Goal: Obtain resource: Download file/media

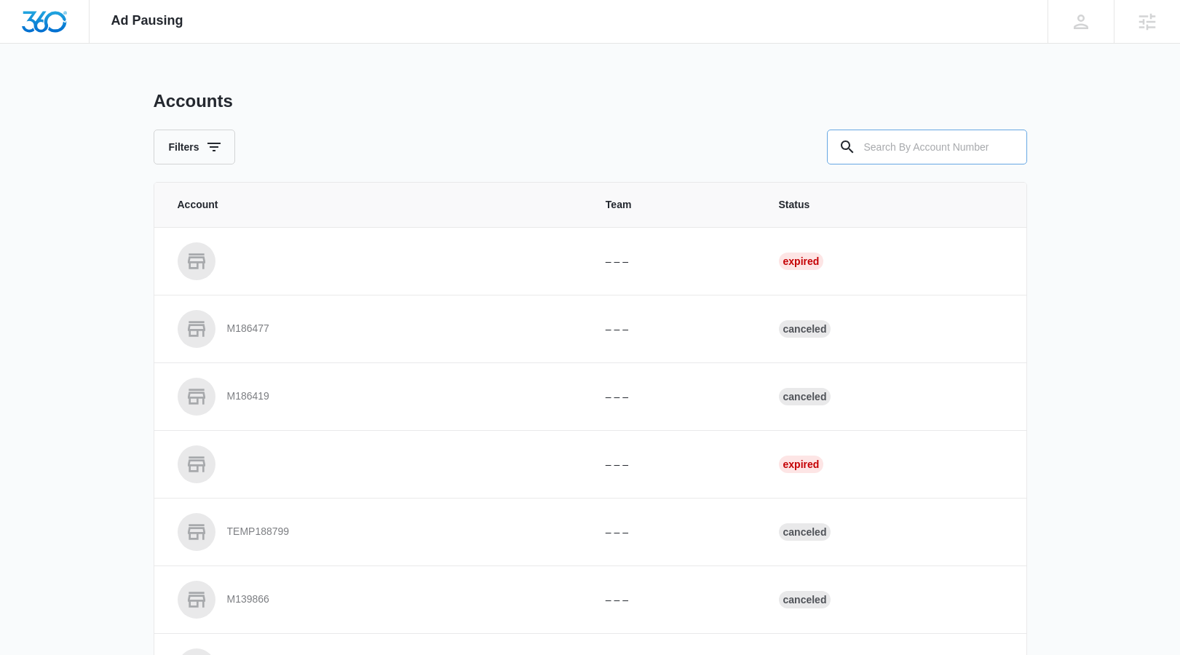
click at [896, 162] on input "text" at bounding box center [927, 147] width 200 height 35
paste input "M315425"
type input "M315425"
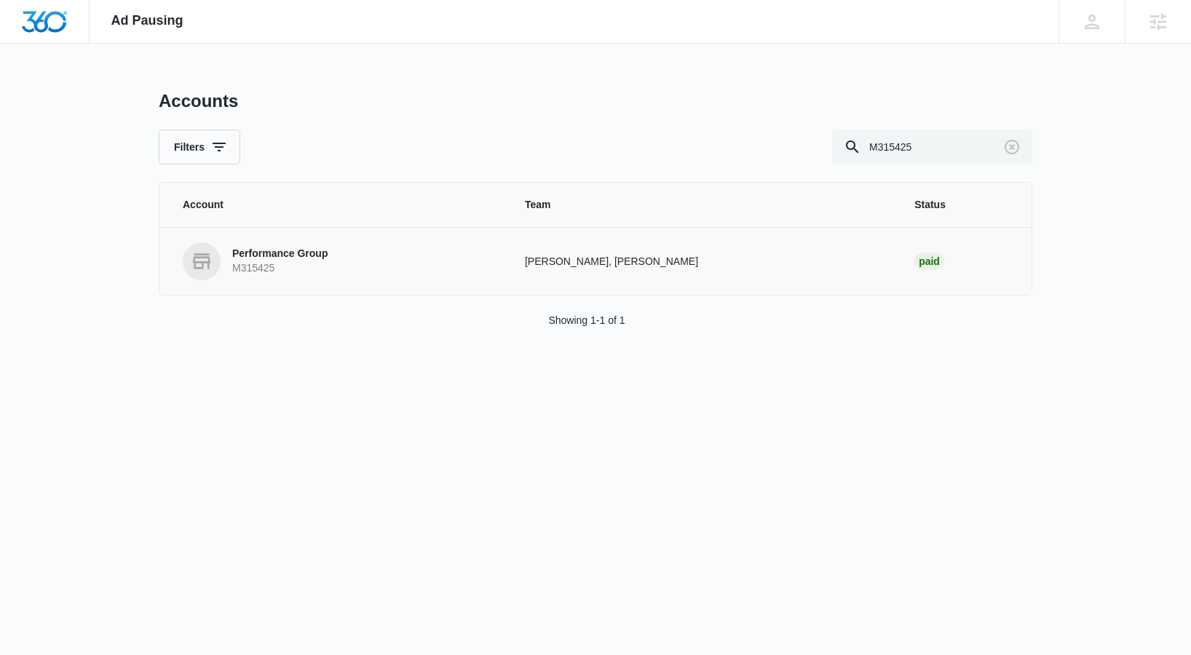
click at [243, 256] on p "Performance Group" at bounding box center [279, 254] width 95 height 15
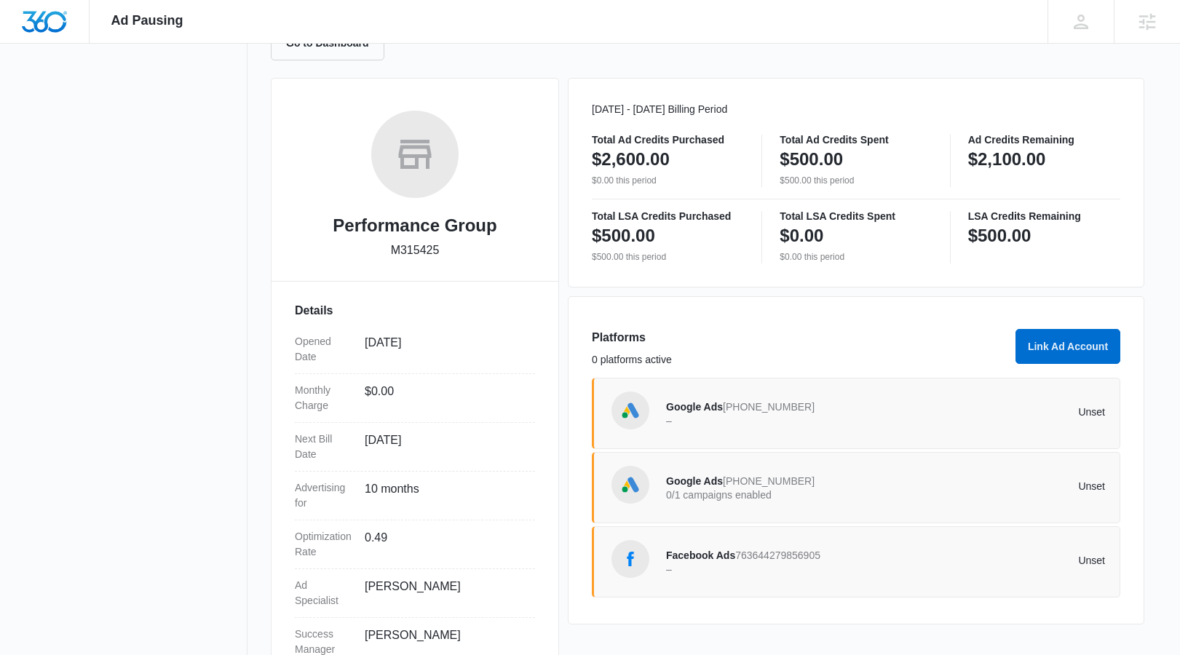
scroll to position [175, 0]
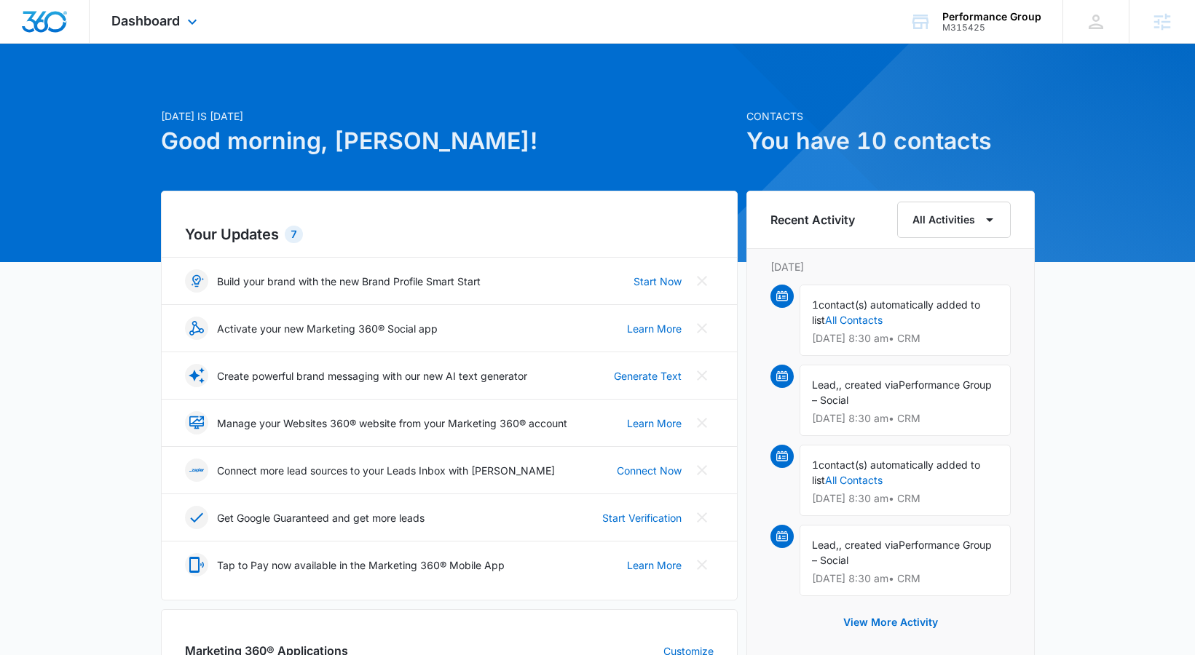
click at [201, 20] on div "Dashboard Apps Reputation Websites Forms CRM Email Social Content Ads Intellige…" at bounding box center [156, 21] width 133 height 43
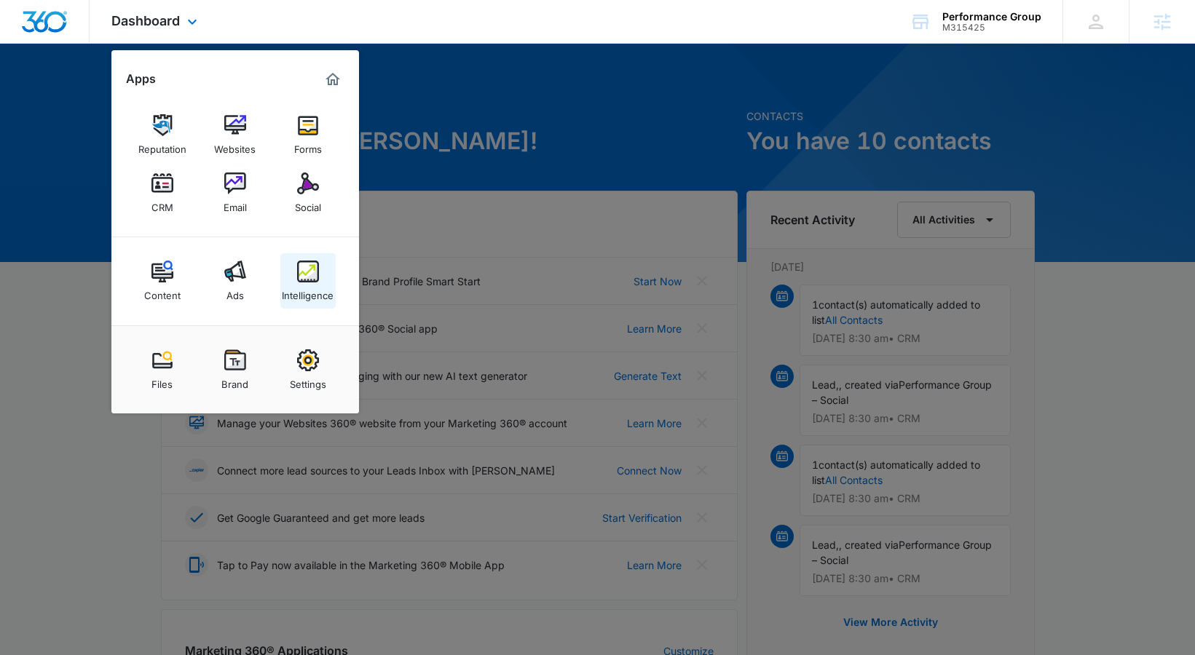
click at [316, 272] on img at bounding box center [308, 272] width 22 height 22
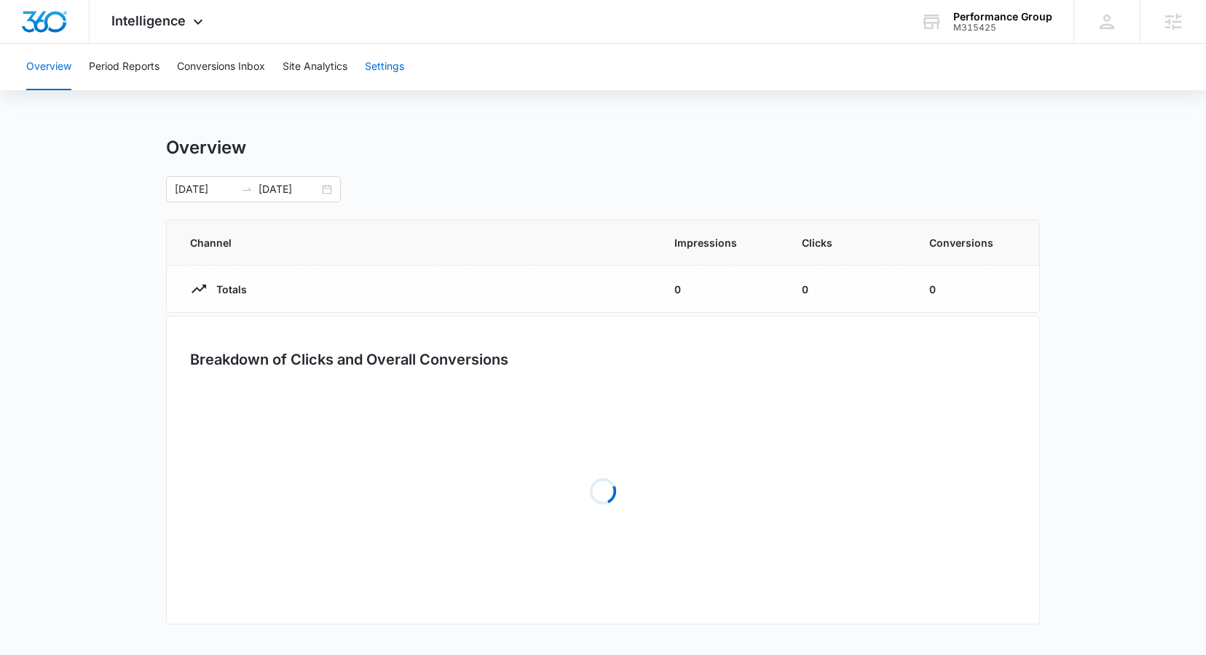
click at [378, 79] on button "Settings" at bounding box center [384, 67] width 39 height 47
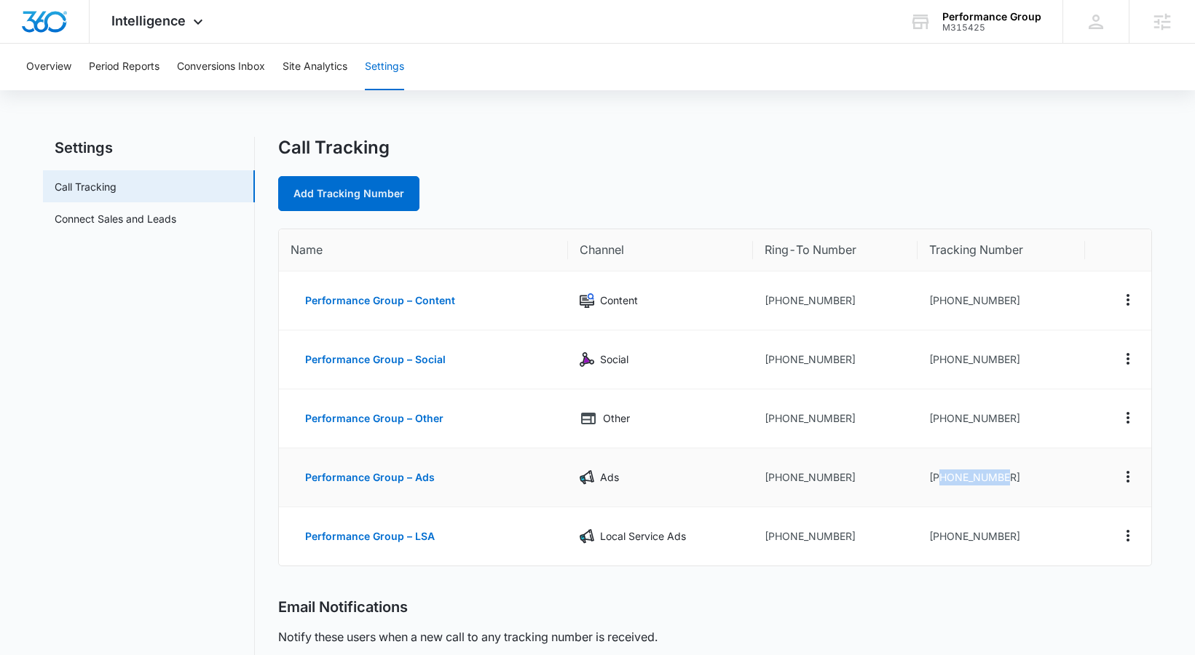
drag, startPoint x: 939, startPoint y: 481, endPoint x: 1030, endPoint y: 482, distance: 91.0
click at [1030, 482] on td "+17657051892" at bounding box center [1001, 478] width 167 height 59
copy td "7657051892"
click at [133, 28] on span "Intelligence" at bounding box center [148, 20] width 74 height 15
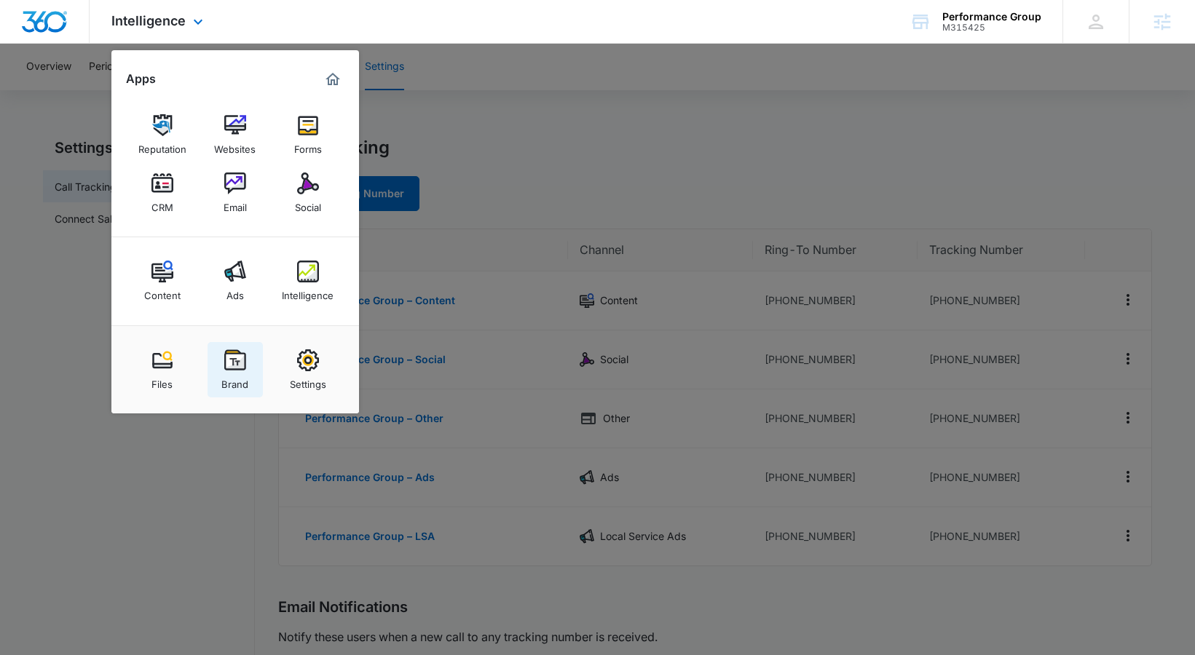
click at [235, 363] on img at bounding box center [235, 361] width 22 height 22
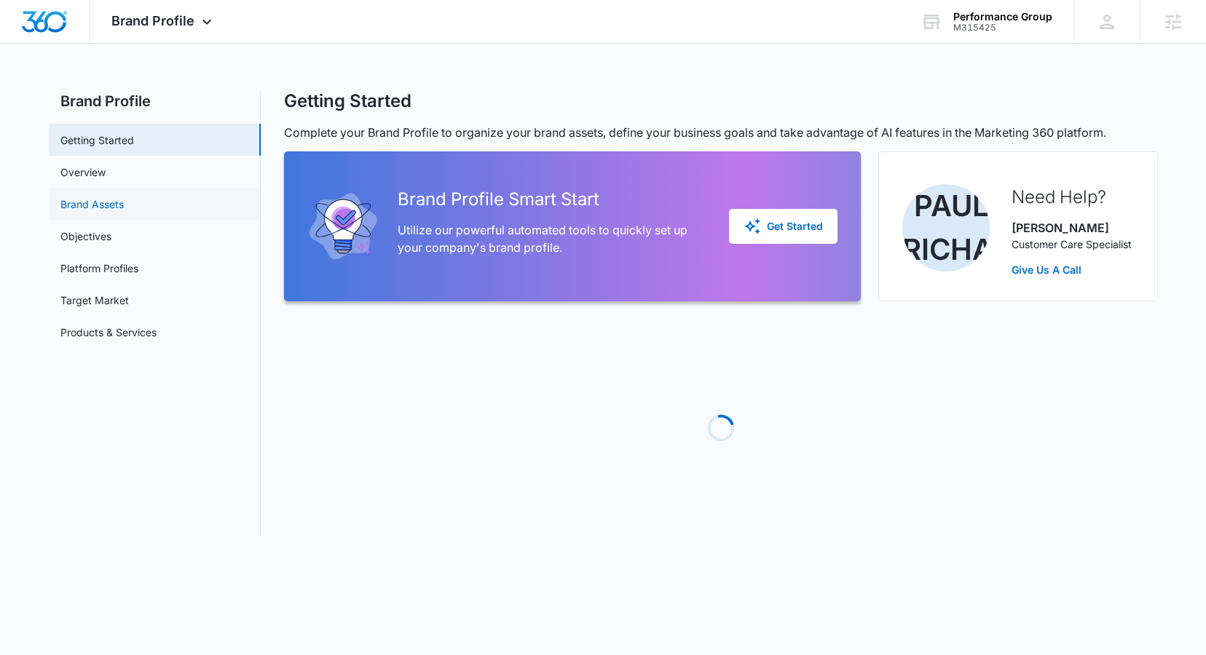
click at [124, 197] on link "Brand Assets" at bounding box center [91, 204] width 63 height 15
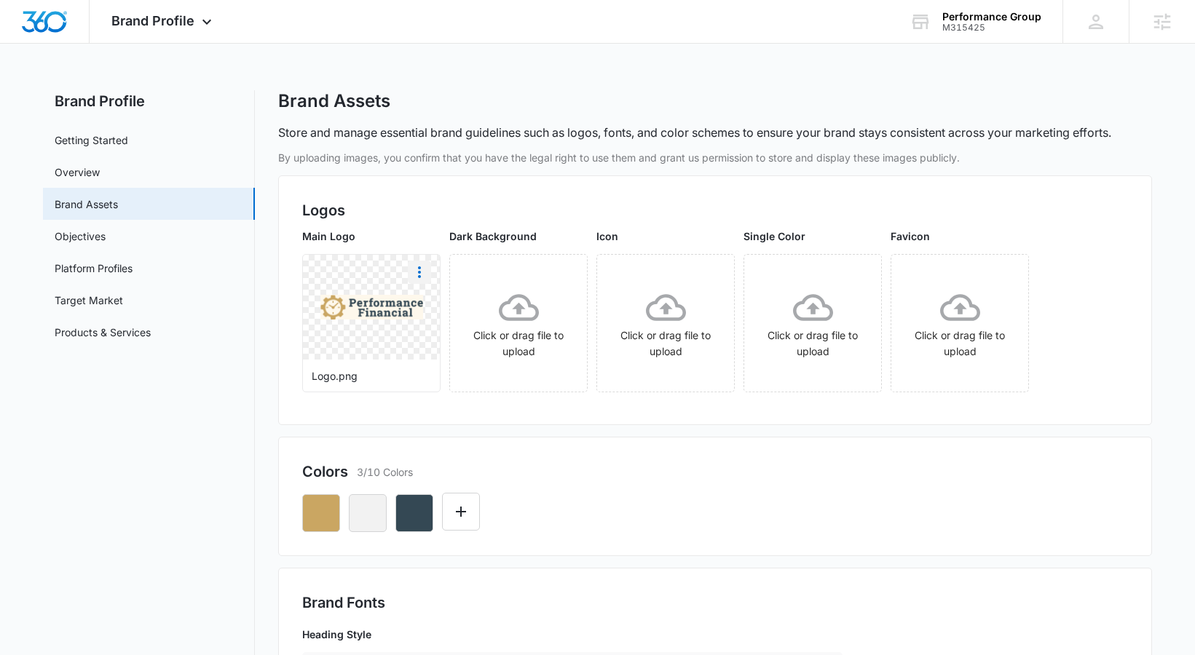
click at [420, 270] on icon "More" at bounding box center [419, 272] width 17 height 17
click at [434, 314] on div "Download" at bounding box center [449, 313] width 47 height 10
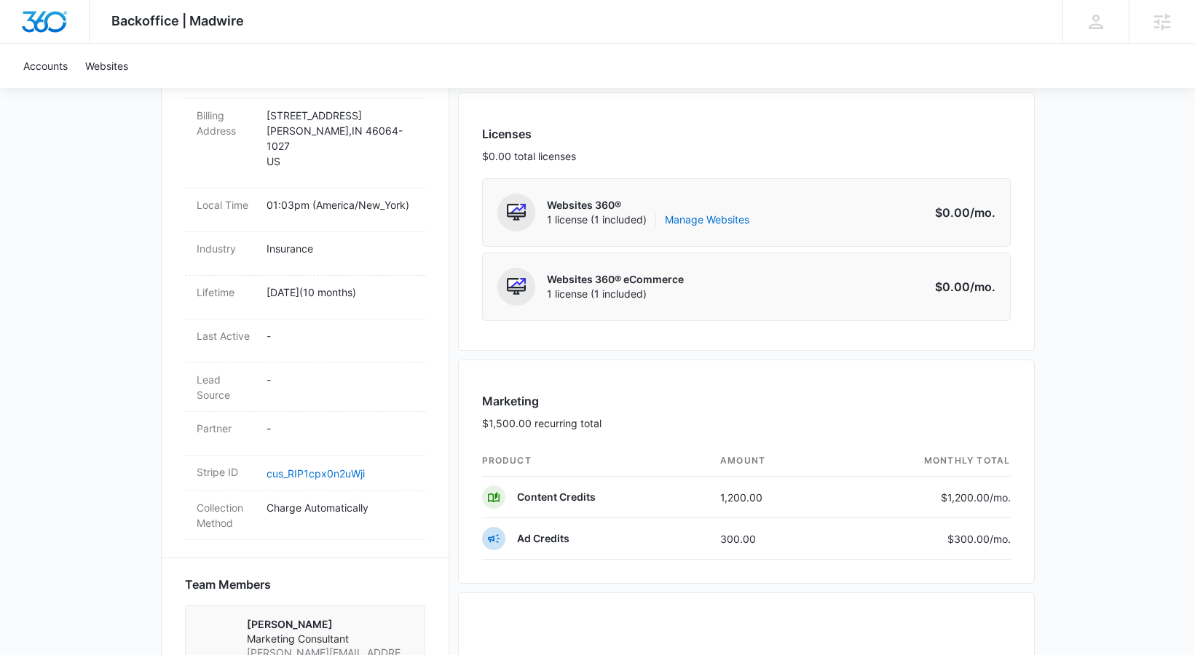
scroll to position [753, 0]
